Goal: Go to known website: Access a specific website the user already knows

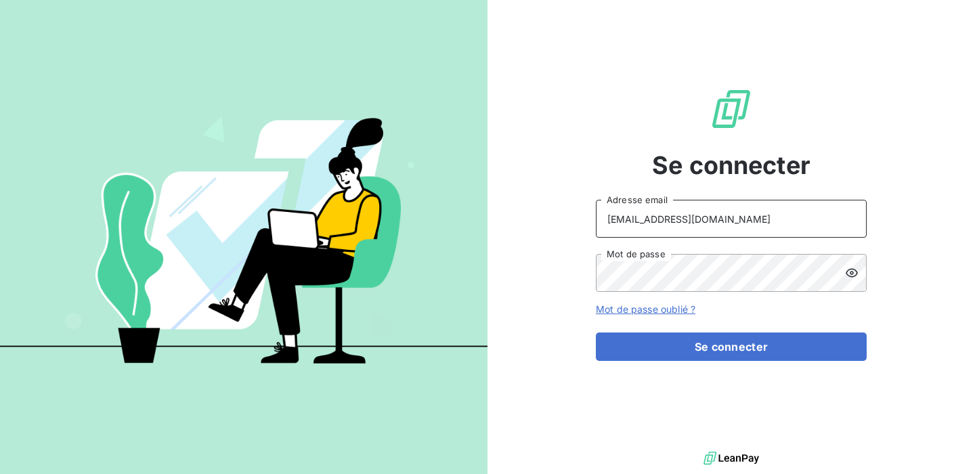
drag, startPoint x: 770, startPoint y: 218, endPoint x: 572, endPoint y: 211, distance: 197.9
click at [572, 211] on div "Se connecter [EMAIL_ADDRESS][DOMAIN_NAME] Adresse email Mot de passe Mot de pas…" at bounding box center [732, 224] width 488 height 448
click at [410, 242] on div "Se connecter admin@ Adresse email Mot de passe Mot de passe oublié ? Se connect…" at bounding box center [487, 237] width 975 height 474
drag, startPoint x: 694, startPoint y: 222, endPoint x: 524, endPoint y: 224, distance: 169.3
click at [524, 224] on div "Se connecter admin@ Adresse email Mot de passe Mot de passe oublié ? Se connect…" at bounding box center [732, 224] width 488 height 448
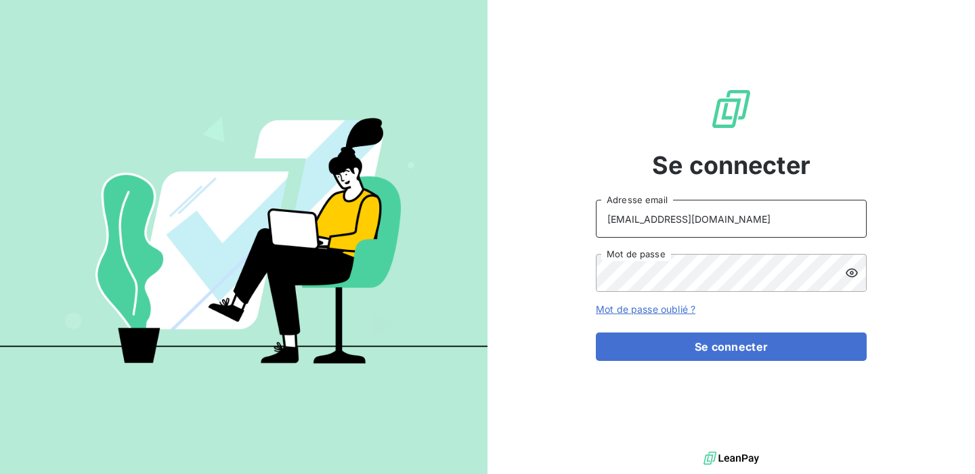
type input "[EMAIL_ADDRESS][DOMAIN_NAME]"
click at [596, 333] on button "Se connecter" at bounding box center [731, 347] width 271 height 28
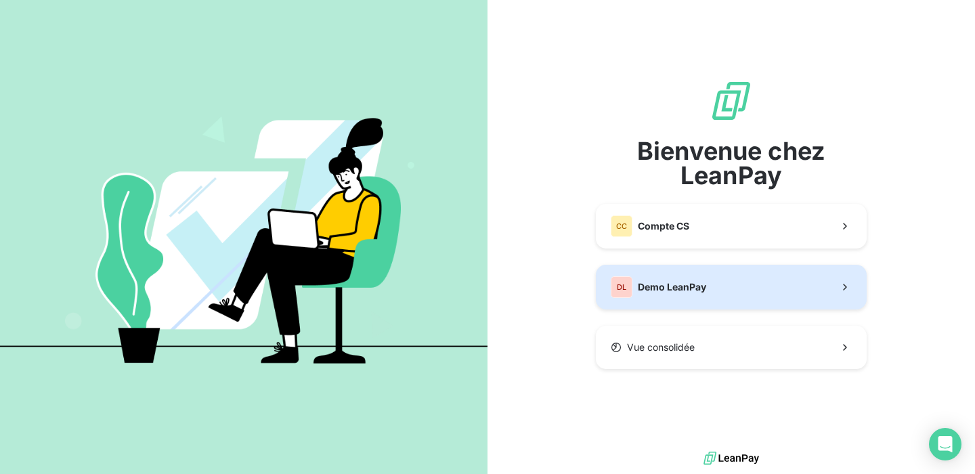
click at [654, 287] on span "Demo LeanPay" at bounding box center [672, 287] width 68 height 14
